Goal: Task Accomplishment & Management: Manage account settings

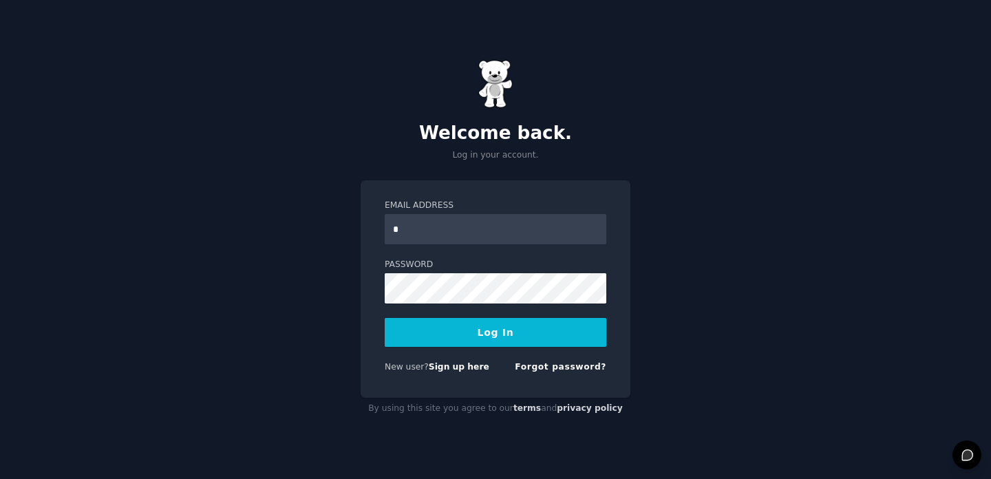
type input "**********"
click at [505, 328] on button "Log In" at bounding box center [496, 332] width 222 height 29
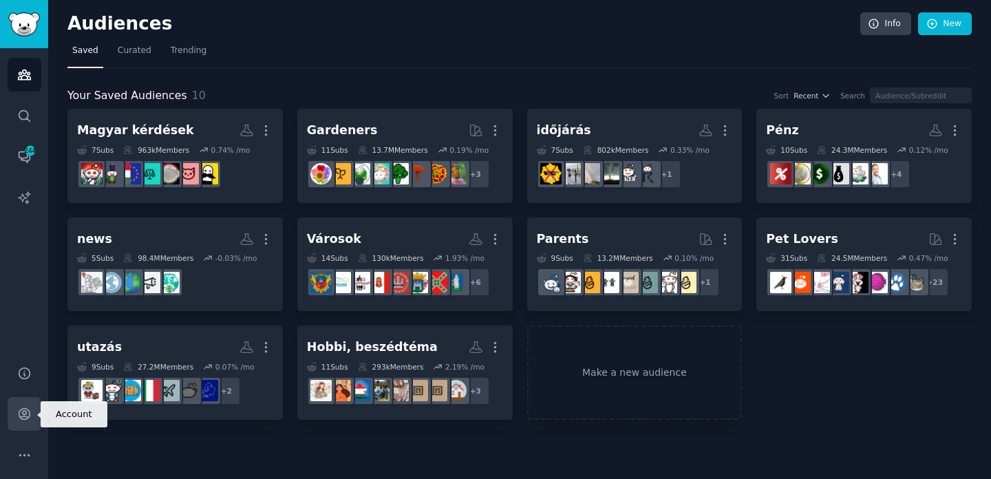
click at [18, 408] on icon "Sidebar" at bounding box center [24, 414] width 14 height 14
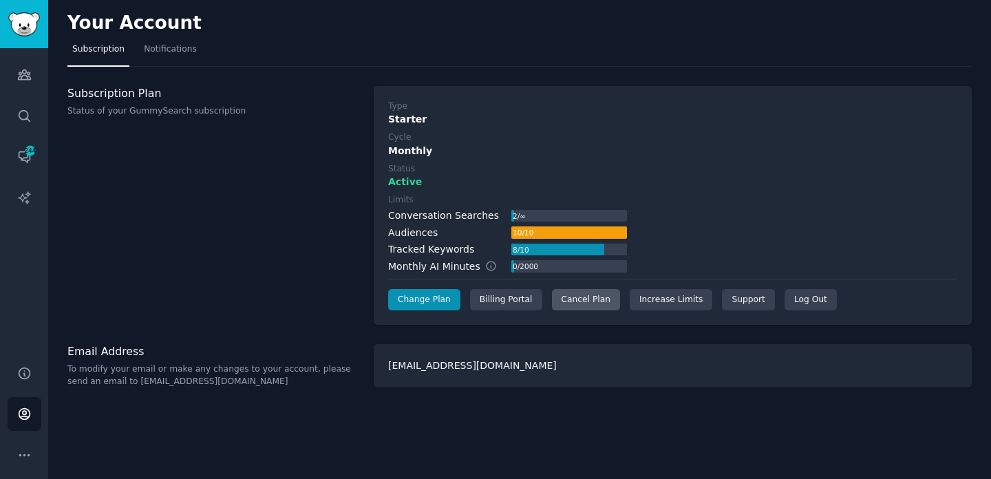
click at [586, 306] on div "Cancel Plan" at bounding box center [586, 300] width 68 height 22
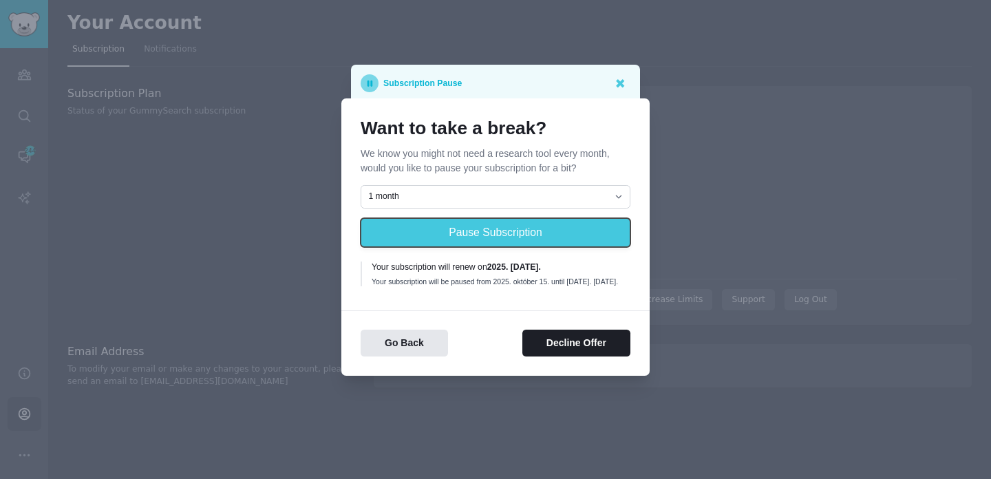
click at [488, 223] on button "Pause Subscription" at bounding box center [496, 232] width 270 height 29
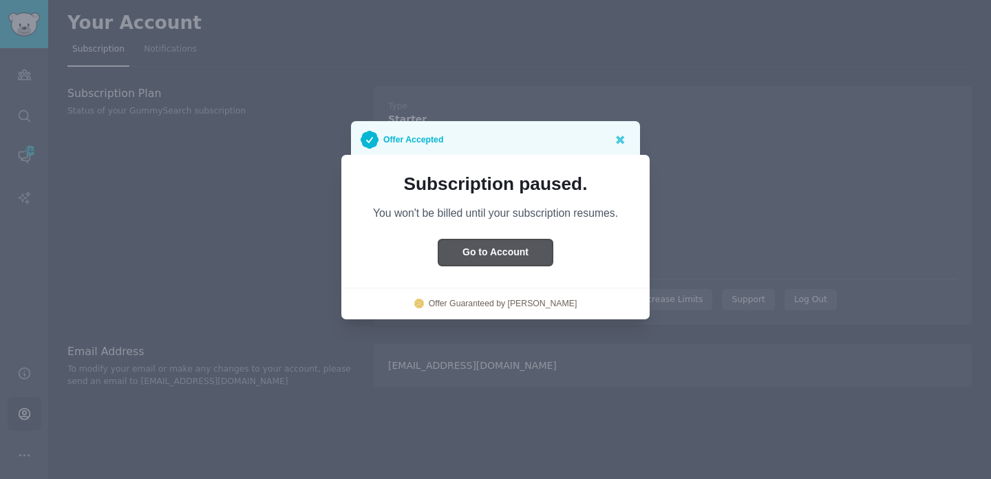
click at [491, 252] on button "Go to Account" at bounding box center [496, 253] width 114 height 27
